Goal: Obtain resource: Obtain resource

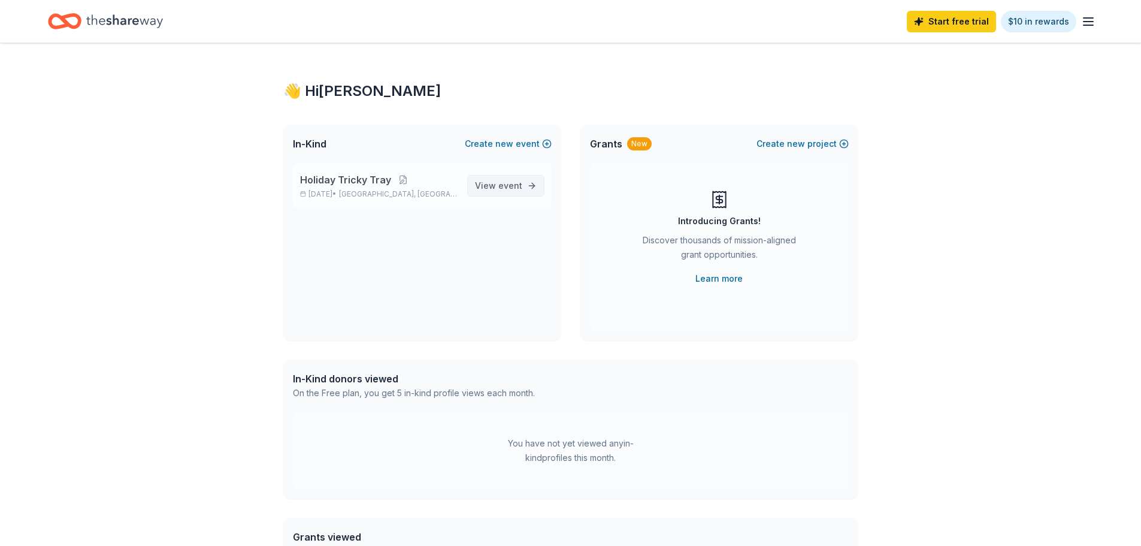
click at [516, 185] on span "event" at bounding box center [510, 185] width 24 height 10
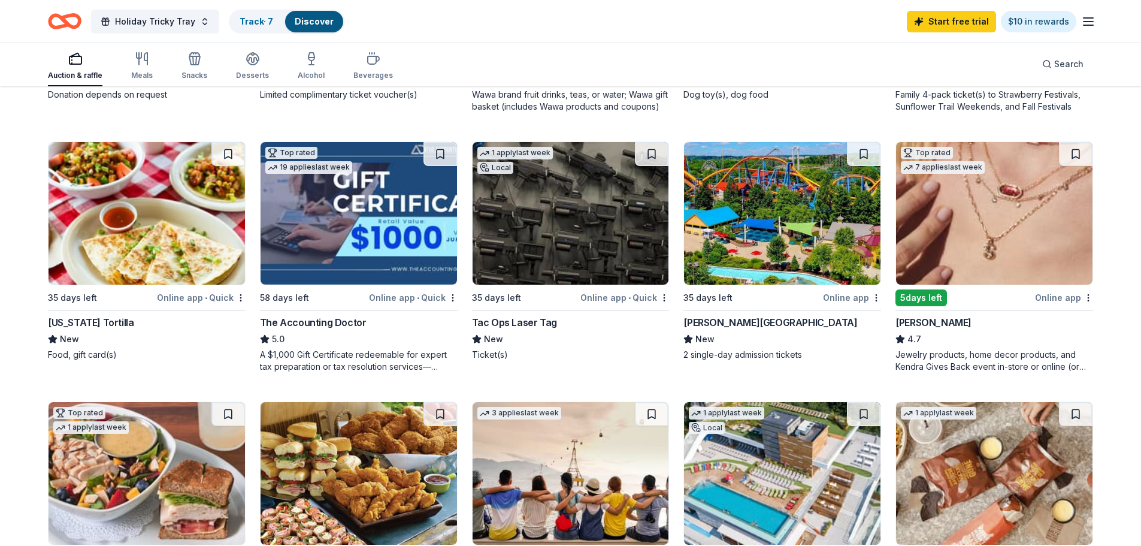
scroll to position [539, 0]
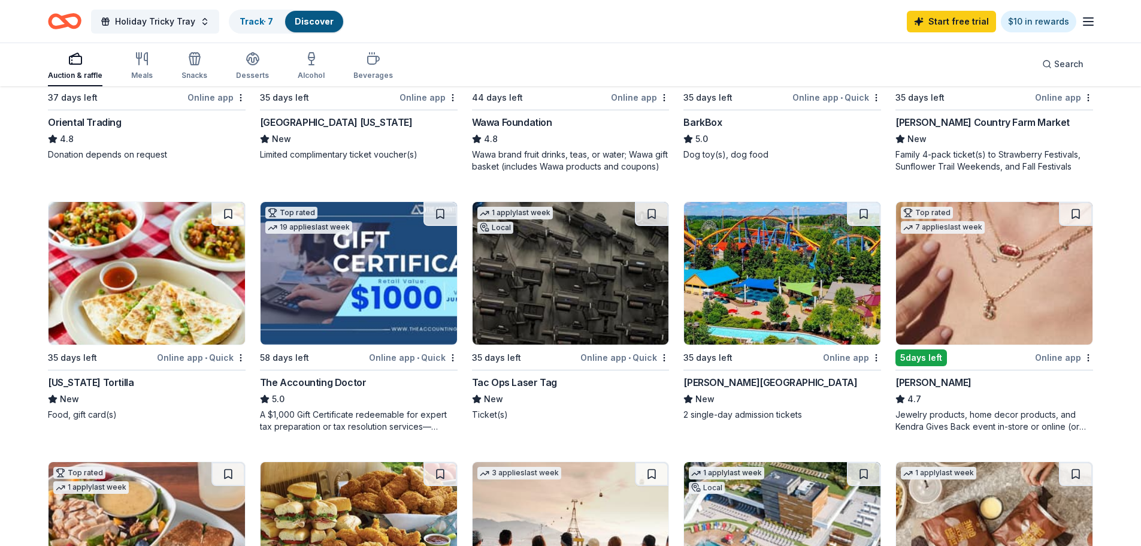
click at [774, 382] on div "Dorney Park & Wildwater Kingdom" at bounding box center [771, 382] width 174 height 14
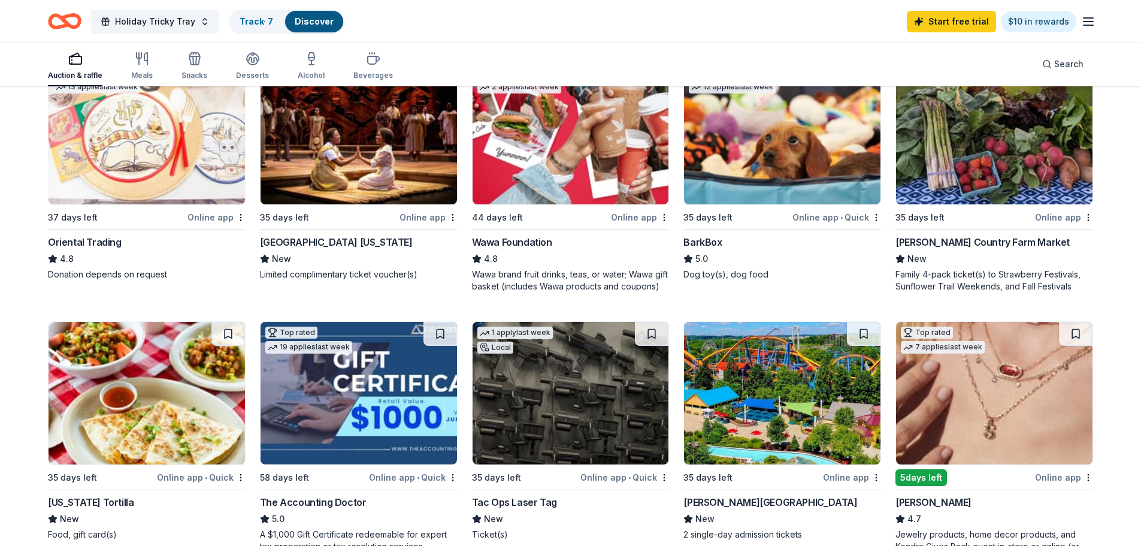
scroll to position [359, 0]
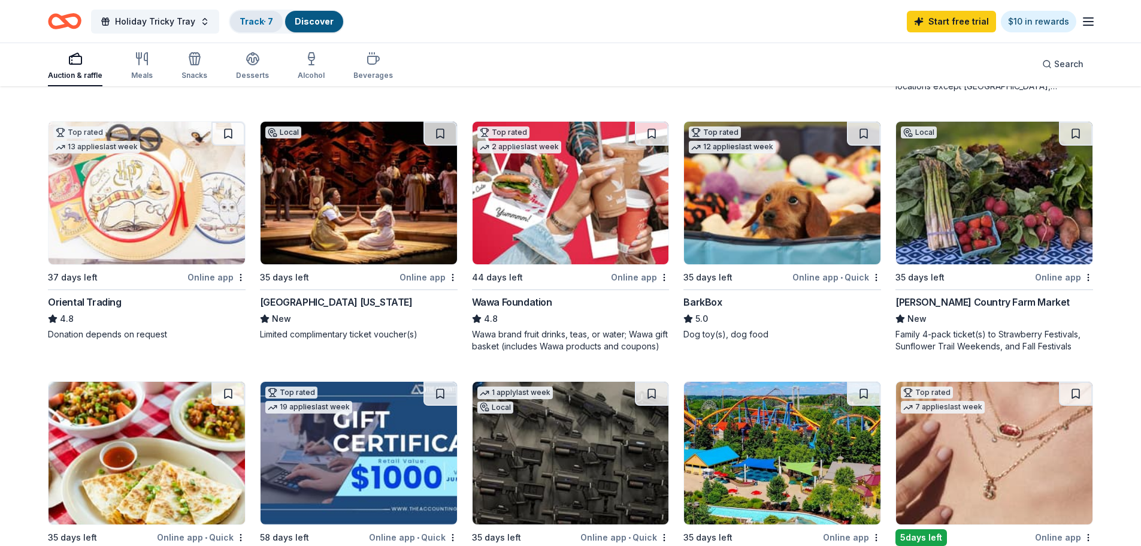
click at [271, 22] on link "Track · 7" at bounding box center [257, 21] width 34 height 10
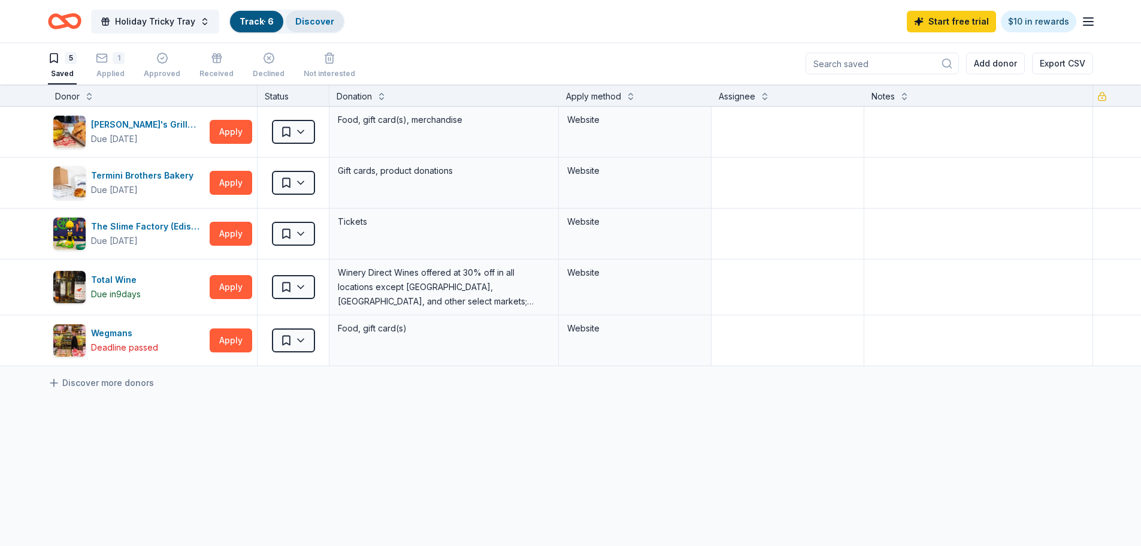
click at [301, 20] on link "Discover" at bounding box center [314, 21] width 39 height 10
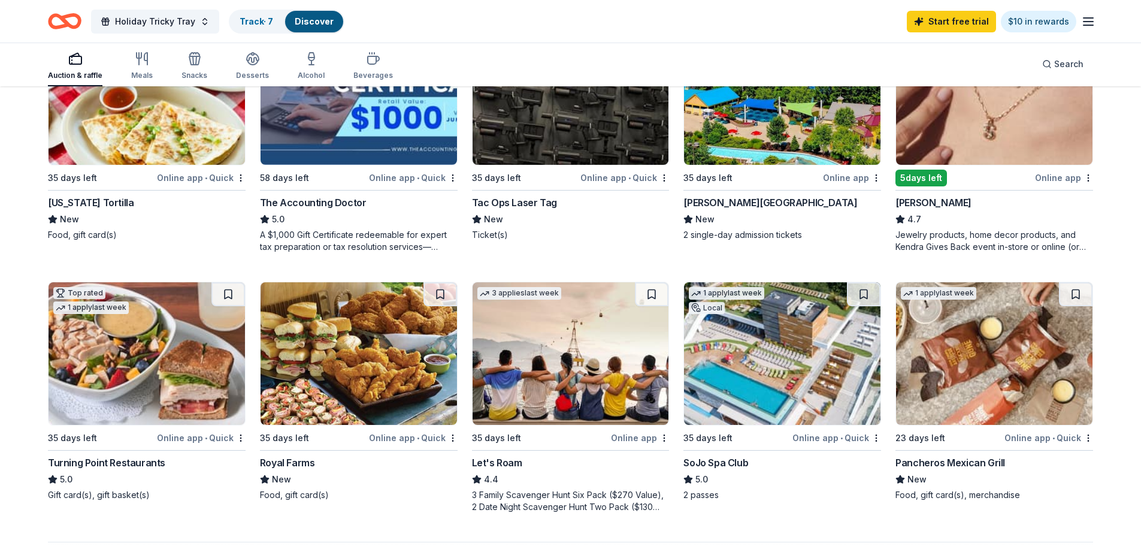
scroll to position [839, 0]
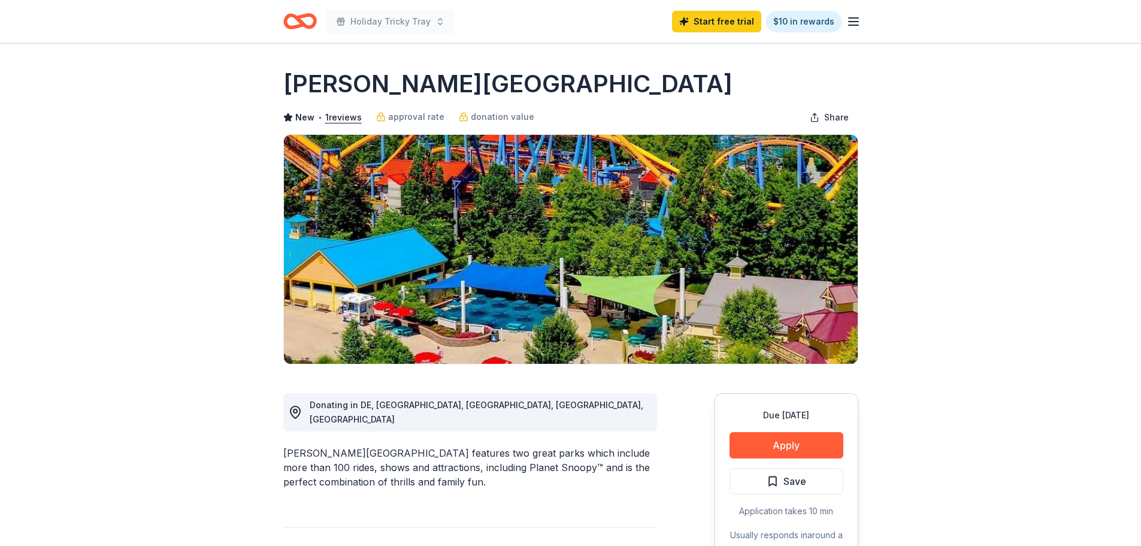
scroll to position [180, 0]
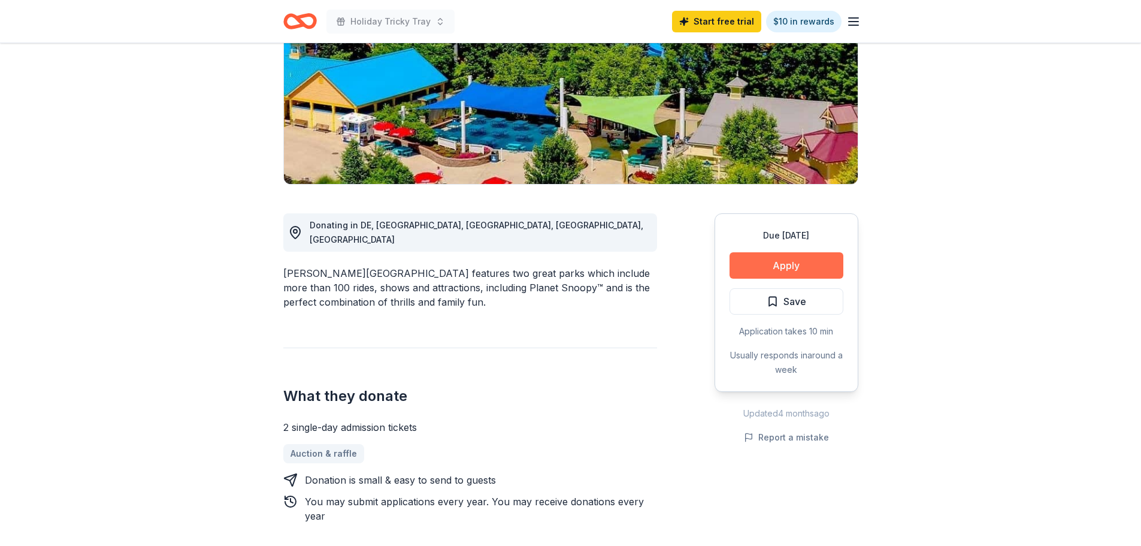
click at [772, 265] on button "Apply" at bounding box center [787, 265] width 114 height 26
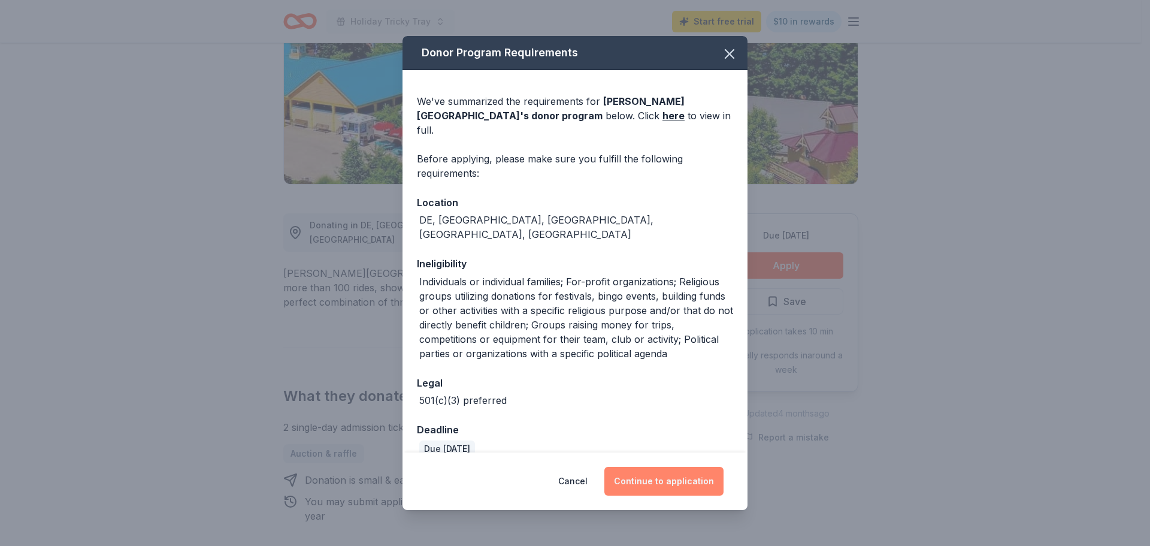
click at [669, 484] on button "Continue to application" at bounding box center [663, 481] width 119 height 29
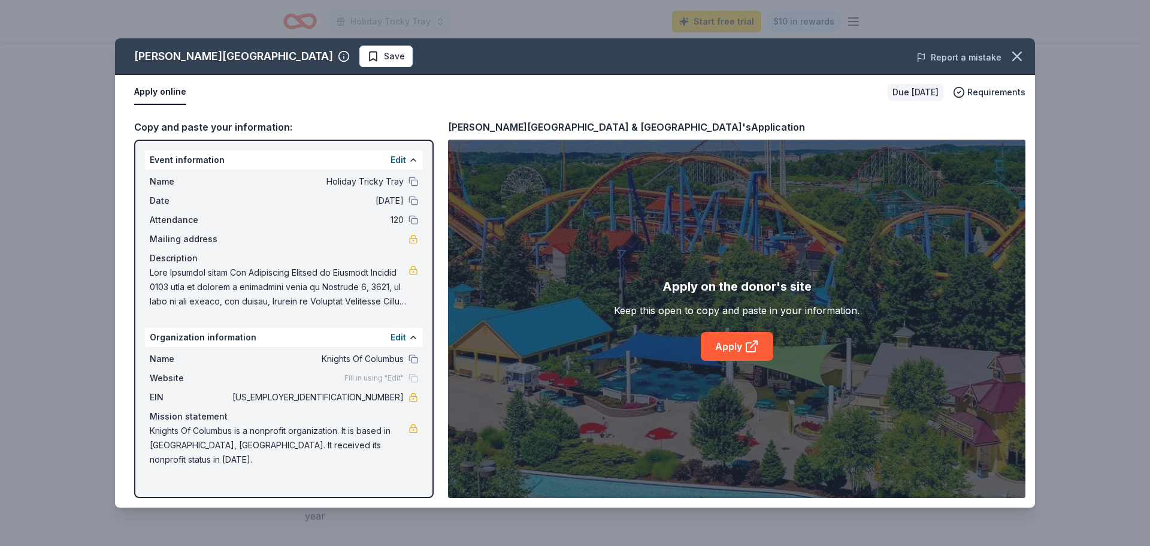
drag, startPoint x: 1017, startPoint y: 55, endPoint x: 936, endPoint y: 62, distance: 81.2
click at [1017, 55] on icon "button" at bounding box center [1017, 56] width 17 height 17
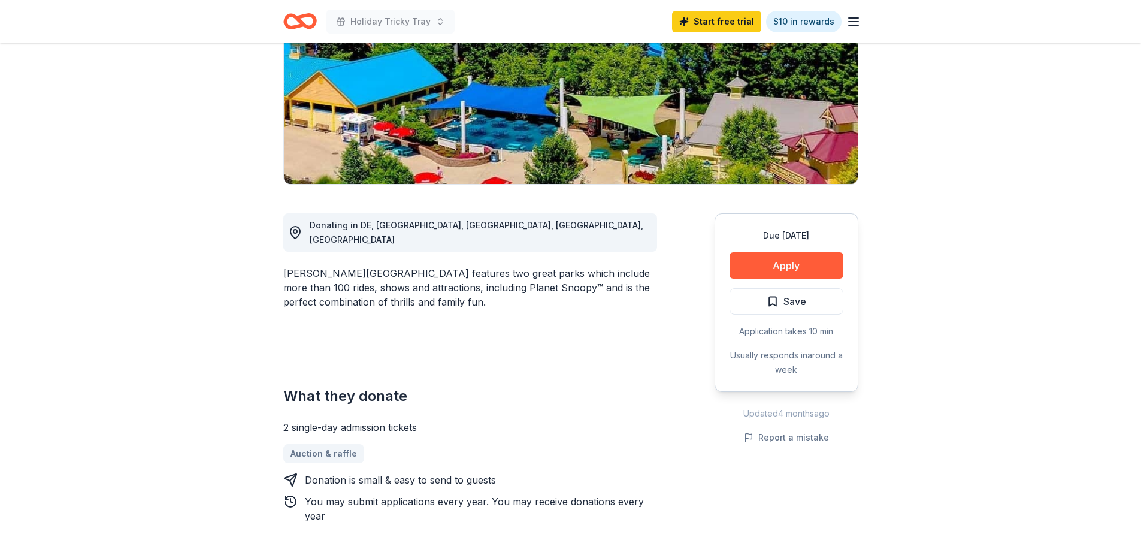
click at [861, 20] on div "Holiday Tricky Tray Start free trial $10 in rewards" at bounding box center [570, 21] width 613 height 43
click at [855, 24] on icon "button" at bounding box center [853, 21] width 14 height 14
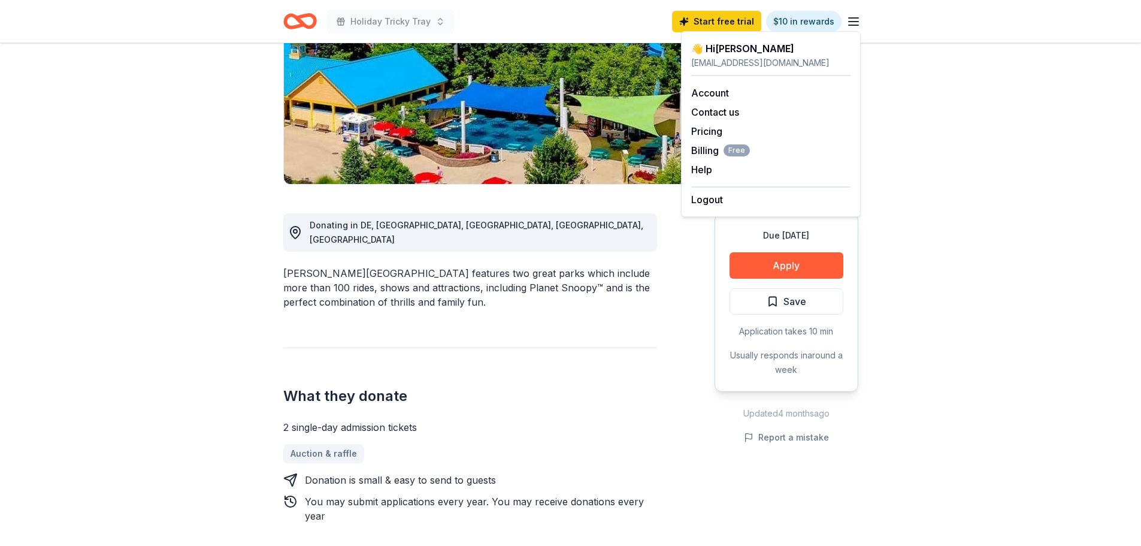
click at [529, 236] on div "Donating in DE, MD, NJ, NY, PA Dorney Park & Wildwater Kingdom features two gre…" at bounding box center [470, 508] width 374 height 646
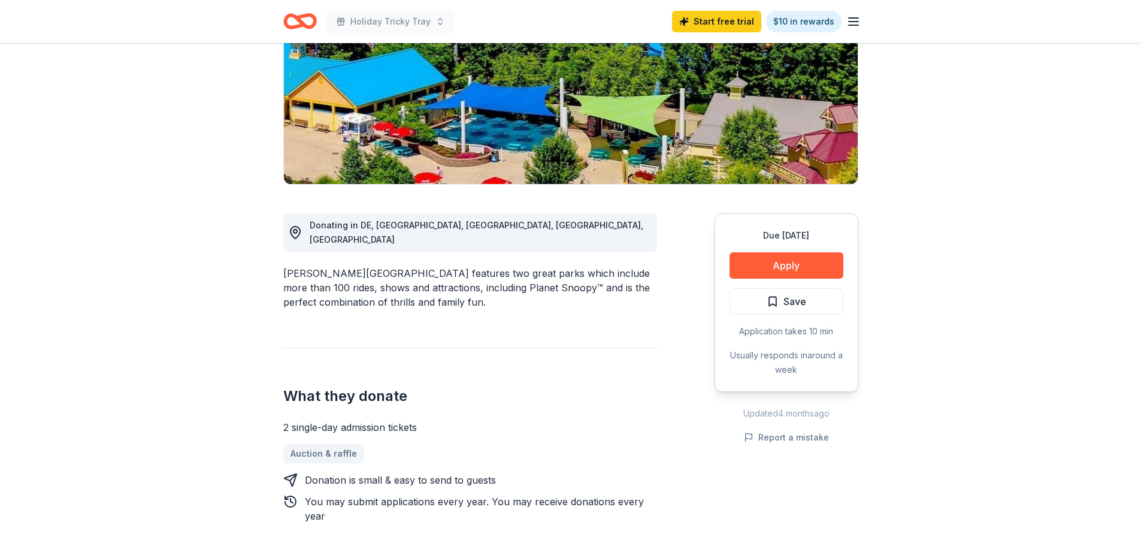
scroll to position [0, 0]
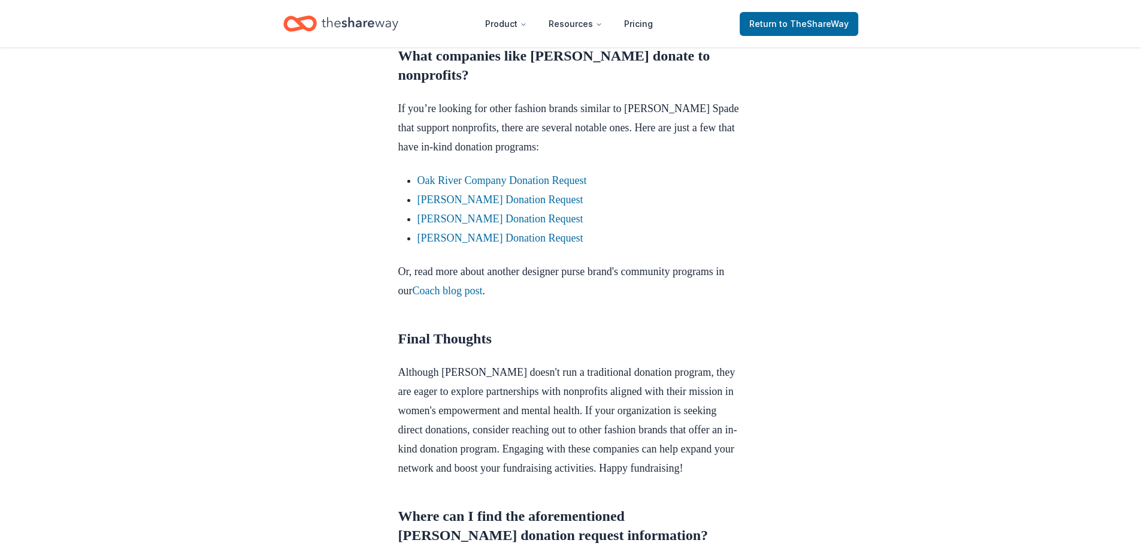
scroll to position [1498, 0]
